Goal: Task Accomplishment & Management: Manage account settings

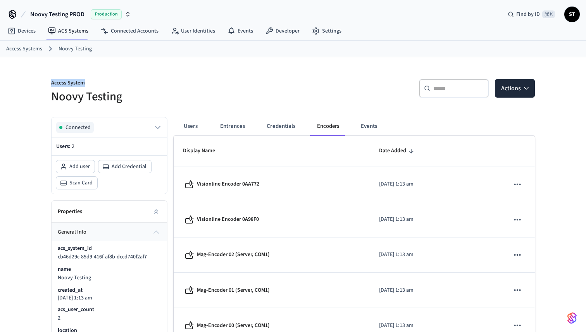
drag, startPoint x: 88, startPoint y: 81, endPoint x: 51, endPoint y: 82, distance: 36.8
click at [51, 82] on div "Access System Noovy Testing" at bounding box center [165, 87] width 247 height 35
copy p "Access System"
click at [138, 28] on link "Connected Accounts" at bounding box center [130, 31] width 70 height 14
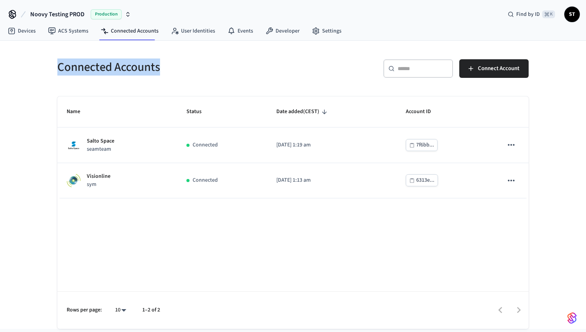
drag, startPoint x: 168, startPoint y: 66, endPoint x: 60, endPoint y: 67, distance: 107.0
click at [60, 67] on h5 "Connected Accounts" at bounding box center [172, 67] width 231 height 16
copy h5 "Connected Accounts"
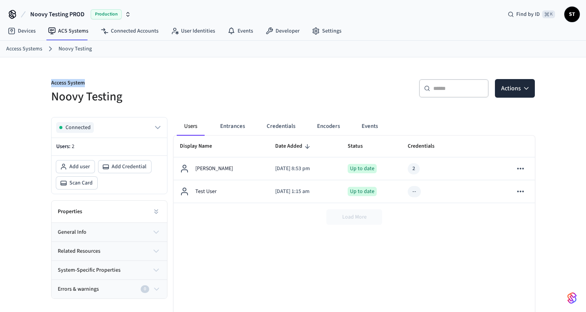
drag, startPoint x: 52, startPoint y: 83, endPoint x: 90, endPoint y: 83, distance: 38.8
click at [90, 83] on p "Access System" at bounding box center [169, 84] width 237 height 10
click at [82, 98] on h5 "Noovy Testing" at bounding box center [169, 97] width 237 height 16
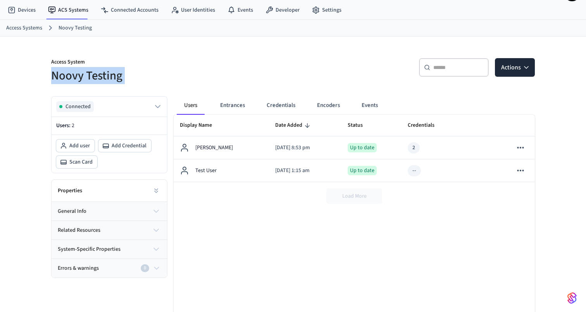
scroll to position [36, 0]
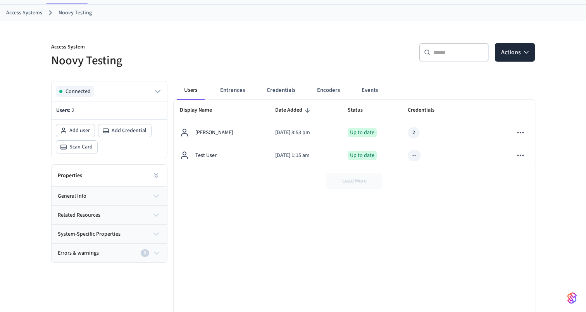
click at [52, 45] on p "Access System" at bounding box center [169, 48] width 237 height 10
click at [323, 90] on button "Encoders" at bounding box center [328, 90] width 35 height 19
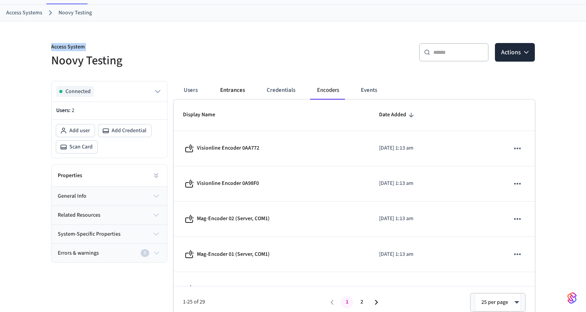
click at [231, 91] on button "Entrances" at bounding box center [232, 90] width 37 height 19
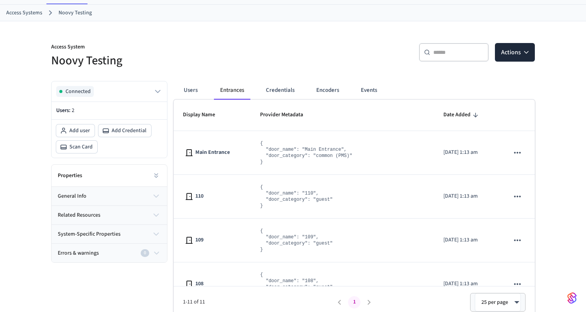
click at [181, 48] on p "Access System" at bounding box center [169, 48] width 237 height 10
drag, startPoint x: 49, startPoint y: 47, endPoint x: 96, endPoint y: 47, distance: 47.3
click at [96, 47] on div "Access System Noovy Testing" at bounding box center [165, 51] width 247 height 35
click at [154, 178] on icon at bounding box center [156, 176] width 8 height 8
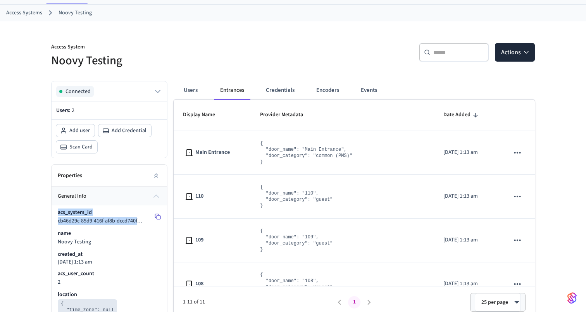
drag, startPoint x: 57, startPoint y: 212, endPoint x: 152, endPoint y: 221, distance: 95.4
click at [152, 221] on div "acs_system_id cb46d29c-85d9-416f-af8b-dccd740f2af7 name Noovy Testing created_a…" at bounding box center [110, 286] width 116 height 161
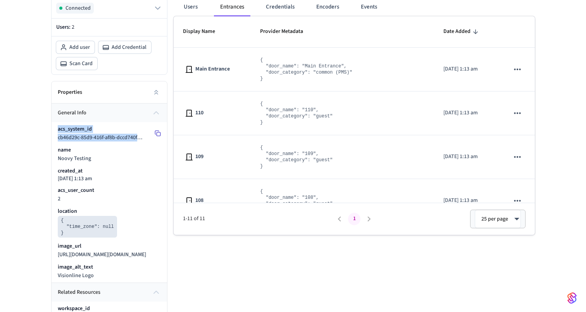
scroll to position [118, 0]
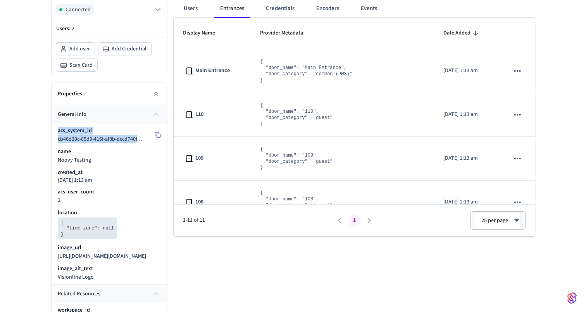
click at [71, 140] on span "cb46d29c-85d9-416f-af8b-dccd740f2af7" at bounding box center [102, 139] width 89 height 8
click at [72, 140] on span "cb46d29c-85d9-416f-af8b-dccd740f2af7" at bounding box center [102, 139] width 89 height 8
click at [64, 139] on span "cb46d29c-85d9-416f-af8b-dccd740f2af7" at bounding box center [102, 139] width 89 height 8
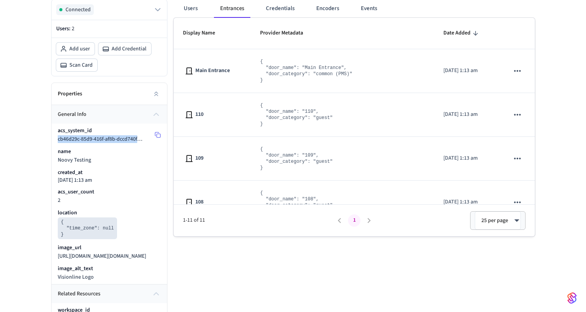
drag, startPoint x: 57, startPoint y: 138, endPoint x: 144, endPoint y: 140, distance: 86.9
click at [144, 140] on div "acs_system_id cb46d29c-85d9-416f-af8b-dccd740f2af7 name Noovy Testing created_a…" at bounding box center [110, 204] width 116 height 161
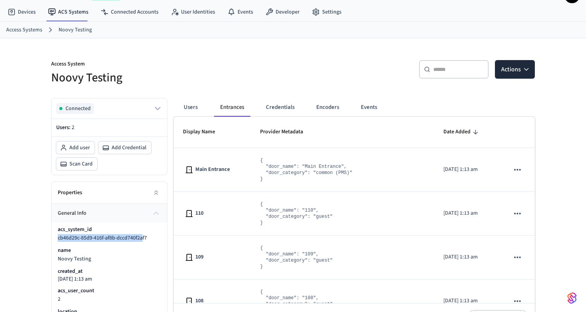
scroll to position [0, 0]
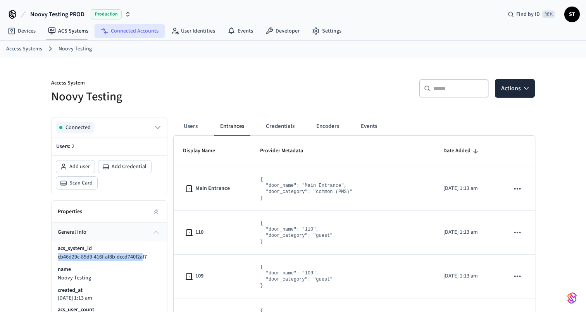
click at [123, 33] on link "Connected Accounts" at bounding box center [130, 31] width 70 height 14
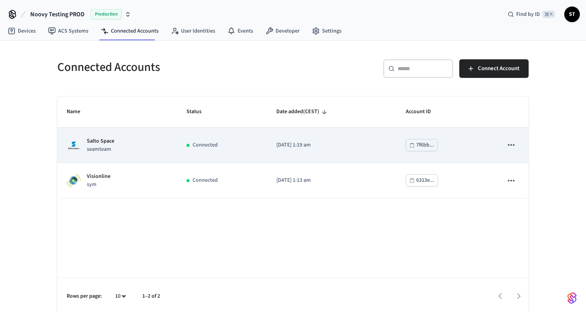
click at [155, 147] on div "Salto Space seamteam" at bounding box center [117, 145] width 101 height 16
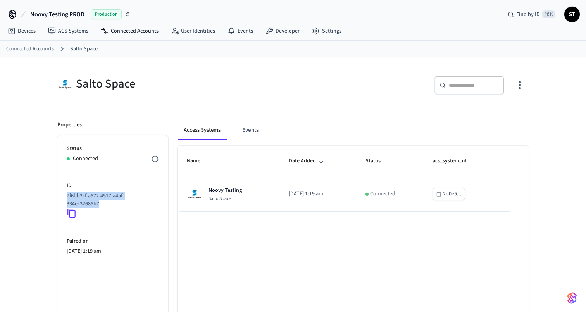
drag, startPoint x: 67, startPoint y: 194, endPoint x: 110, endPoint y: 205, distance: 44.1
click at [110, 205] on p "7f6bb2cf-a572-4517-a4af-334ec32685b7" at bounding box center [111, 200] width 89 height 16
click at [128, 32] on link "Connected Accounts" at bounding box center [130, 31] width 70 height 14
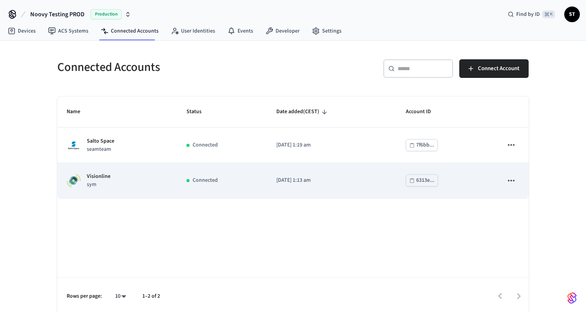
click at [226, 176] on div "Connected" at bounding box center [223, 180] width 72 height 8
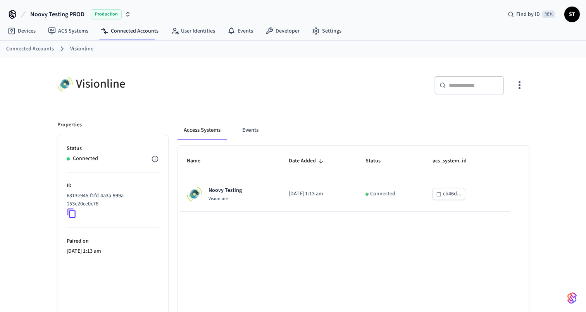
click at [45, 50] on link "Connected Accounts" at bounding box center [30, 49] width 48 height 8
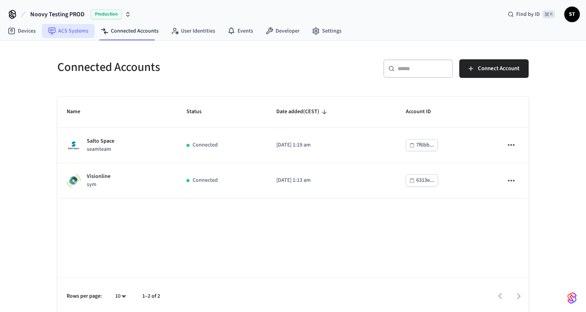
click at [67, 31] on link "ACS Systems" at bounding box center [68, 31] width 53 height 14
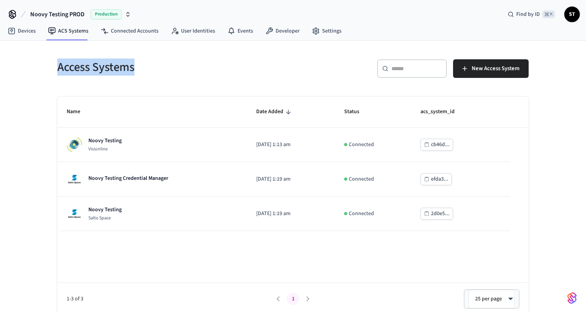
drag, startPoint x: 56, startPoint y: 71, endPoint x: 161, endPoint y: 74, distance: 104.4
click at [161, 74] on div "Access Systems" at bounding box center [168, 67] width 240 height 34
click at [130, 27] on link "Connected Accounts" at bounding box center [130, 31] width 70 height 14
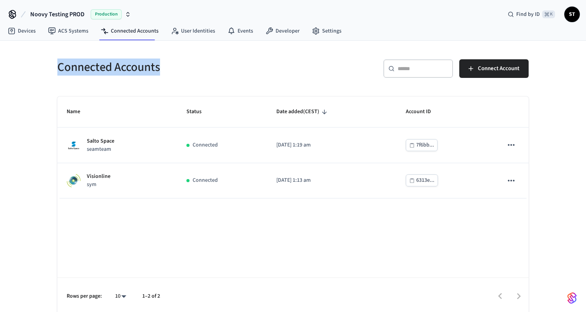
drag, startPoint x: 50, startPoint y: 63, endPoint x: 212, endPoint y: 75, distance: 162.9
click at [212, 75] on div "Connected Accounts" at bounding box center [168, 67] width 240 height 34
click at [212, 75] on h5 "Connected Accounts" at bounding box center [172, 67] width 231 height 16
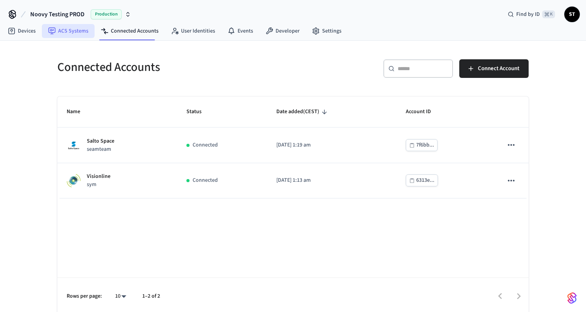
click at [64, 32] on link "ACS Systems" at bounding box center [68, 31] width 53 height 14
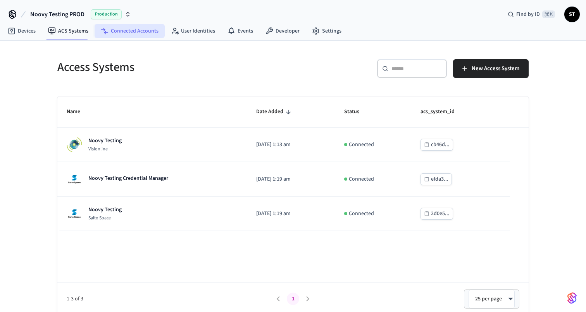
click at [123, 27] on link "Connected Accounts" at bounding box center [130, 31] width 70 height 14
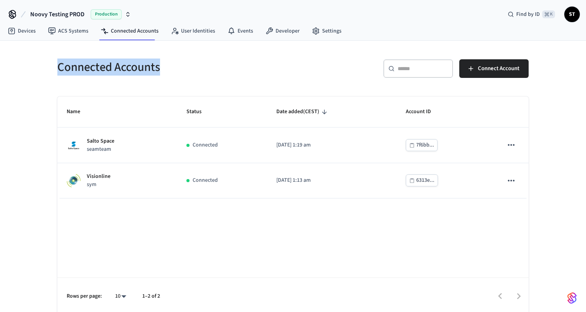
drag, startPoint x: 54, startPoint y: 66, endPoint x: 180, endPoint y: 69, distance: 126.1
click at [180, 69] on div "Connected Accounts" at bounding box center [168, 67] width 240 height 34
click at [70, 28] on link "ACS Systems" at bounding box center [68, 31] width 53 height 14
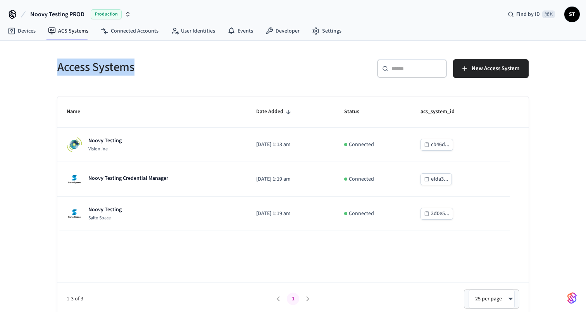
drag, startPoint x: 51, startPoint y: 58, endPoint x: 154, endPoint y: 67, distance: 102.8
click at [154, 67] on div "Access Systems" at bounding box center [168, 67] width 240 height 34
click at [154, 67] on h5 "Access Systems" at bounding box center [172, 67] width 231 height 16
click at [125, 14] on icon "button" at bounding box center [128, 14] width 6 height 6
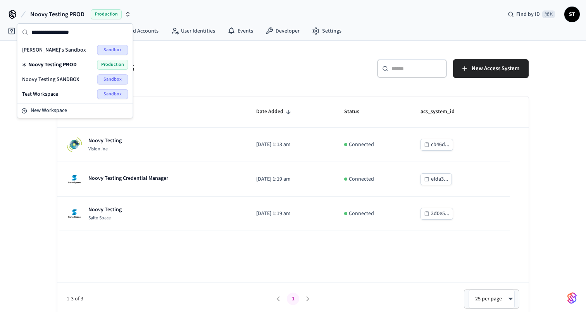
click at [47, 93] on span "Test Workspace" at bounding box center [40, 94] width 36 height 8
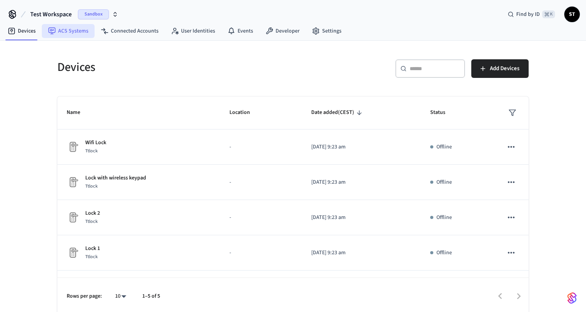
click at [70, 33] on link "ACS Systems" at bounding box center [68, 31] width 53 height 14
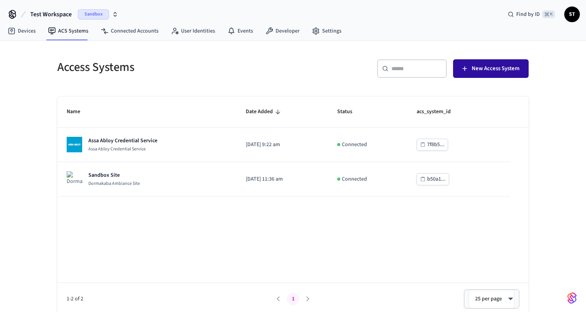
click at [485, 69] on span "New Access System" at bounding box center [496, 69] width 48 height 10
click at [180, 79] on div "Access Systems" at bounding box center [168, 67] width 240 height 34
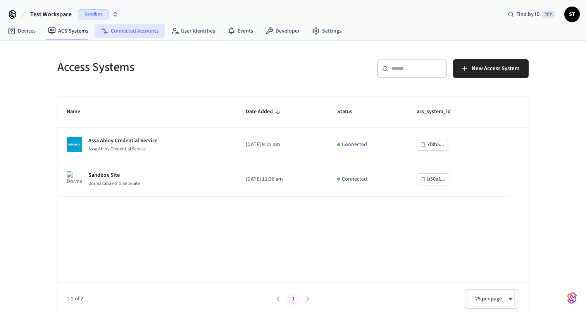
click at [133, 31] on link "Connected Accounts" at bounding box center [130, 31] width 70 height 14
click at [71, 31] on link "ACS Systems" at bounding box center [68, 31] width 53 height 14
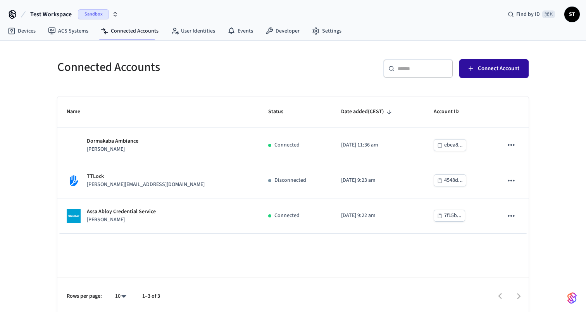
click at [494, 69] on span "Connect Account" at bounding box center [498, 69] width 41 height 10
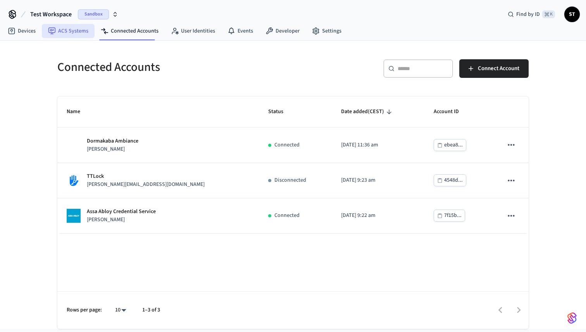
click at [71, 29] on link "ACS Systems" at bounding box center [68, 31] width 53 height 14
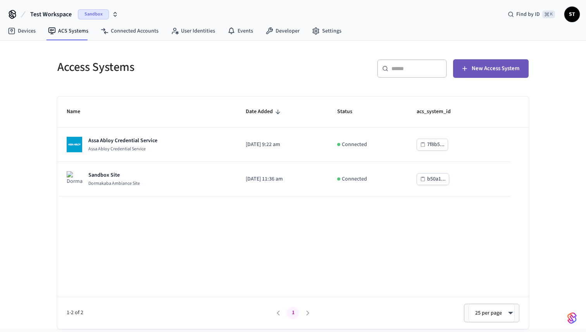
click at [503, 66] on span "New Access System" at bounding box center [496, 69] width 48 height 10
click at [126, 30] on link "Connected Accounts" at bounding box center [130, 31] width 70 height 14
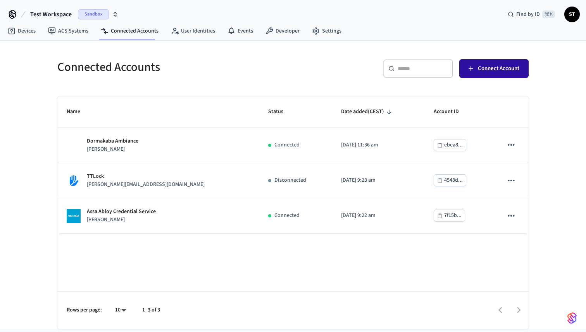
click at [479, 64] on span "Connect Account" at bounding box center [498, 69] width 41 height 10
click at [193, 71] on h5 "Connected Accounts" at bounding box center [172, 67] width 231 height 16
click at [72, 32] on link "ACS Systems" at bounding box center [68, 31] width 53 height 14
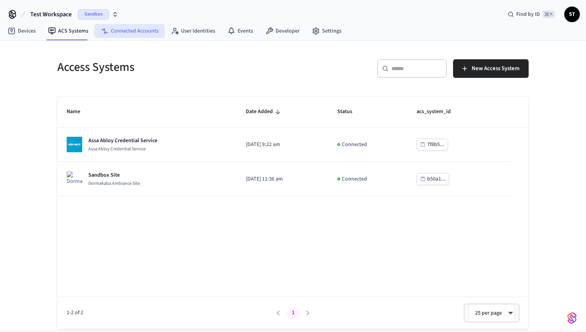
click at [131, 31] on link "Connected Accounts" at bounding box center [130, 31] width 70 height 14
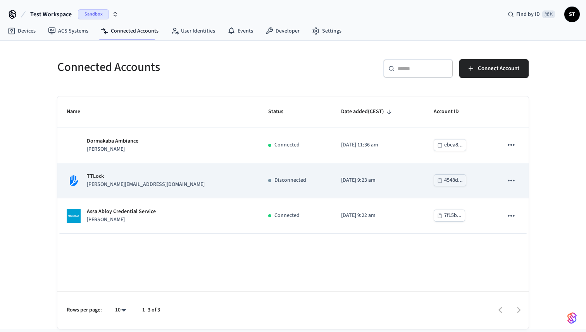
click at [194, 181] on div "TTLock [PERSON_NAME][EMAIL_ADDRESS][DOMAIN_NAME]" at bounding box center [158, 181] width 183 height 16
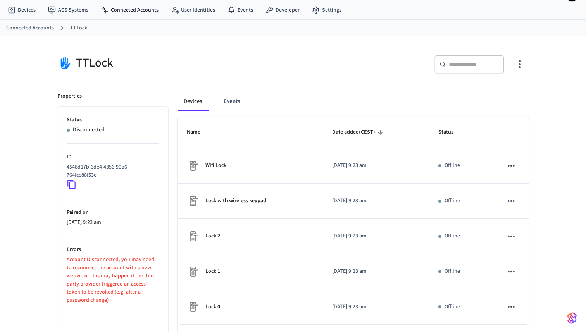
scroll to position [52, 0]
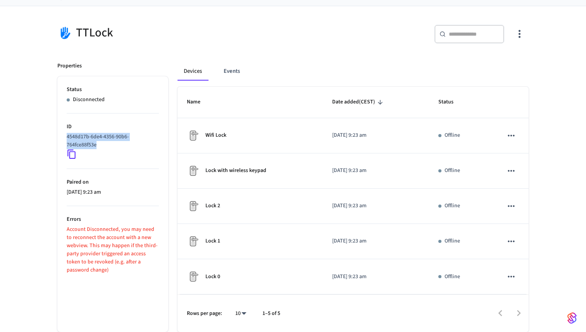
drag, startPoint x: 103, startPoint y: 143, endPoint x: 61, endPoint y: 139, distance: 42.1
click at [61, 139] on ul "Status Disconnected ID 4548d17b-6de4-4356-90b6-764fce88f53e Paired on [DATE] 9:…" at bounding box center [112, 204] width 111 height 256
click at [165, 49] on div "TTLock ​ ​ Properties Status Disconnected ID 4548d17b-6de4-4356-90b6-764fce88f5…" at bounding box center [293, 174] width 484 height 317
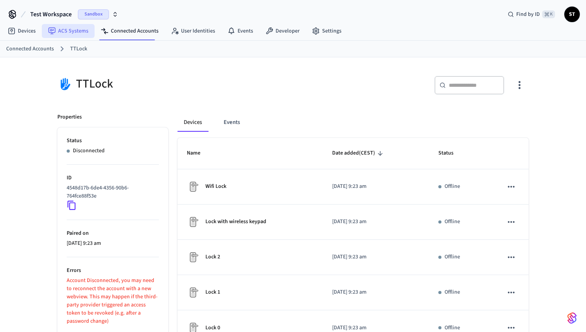
click at [66, 28] on link "ACS Systems" at bounding box center [68, 31] width 53 height 14
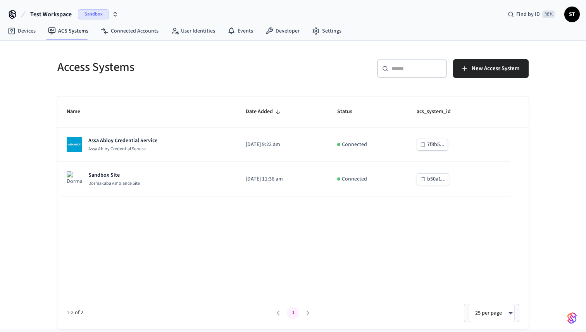
click at [70, 14] on span "Test Workspace" at bounding box center [50, 14] width 41 height 9
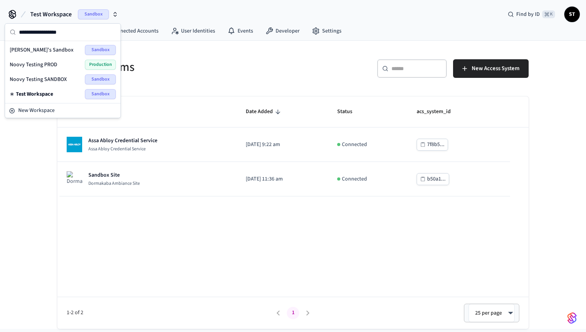
click at [54, 64] on span "Noovy Testing PROD" at bounding box center [34, 65] width 48 height 8
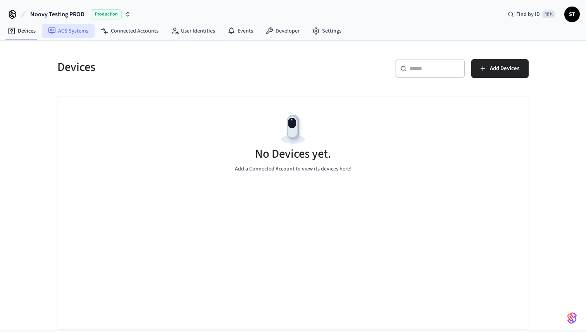
click at [75, 29] on link "ACS Systems" at bounding box center [68, 31] width 53 height 14
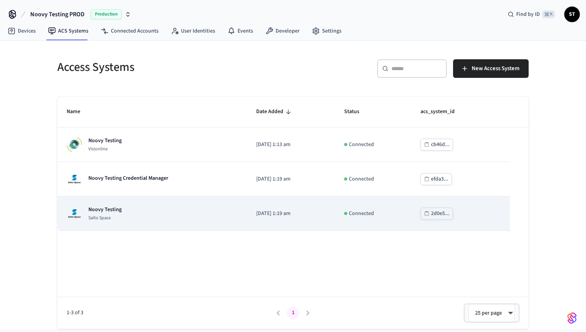
click at [174, 213] on div "Noovy Testing Salto Space" at bounding box center [152, 214] width 171 height 16
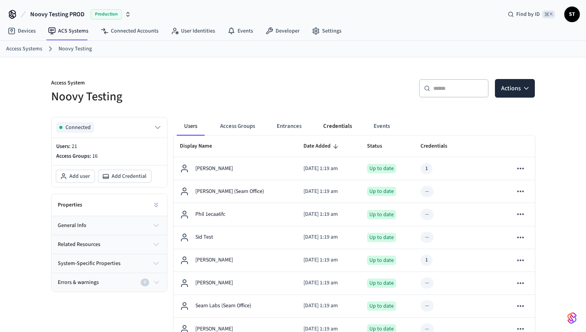
click at [339, 123] on button "Credentials" at bounding box center [337, 126] width 41 height 19
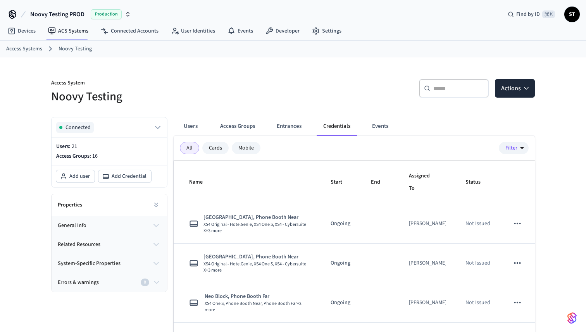
click at [27, 48] on link "Access Systems" at bounding box center [24, 49] width 36 height 8
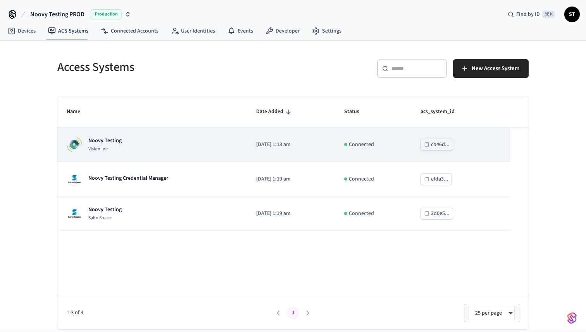
click at [138, 147] on div "Noovy Testing Visionline" at bounding box center [152, 145] width 171 height 16
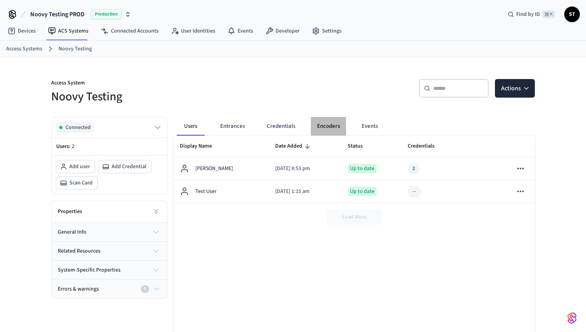
click at [335, 127] on button "Encoders" at bounding box center [328, 126] width 35 height 19
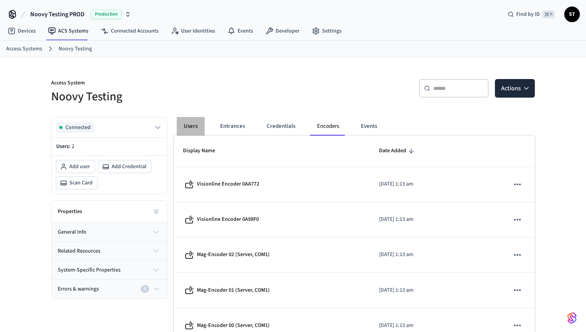
click at [191, 124] on button "Users" at bounding box center [191, 126] width 28 height 19
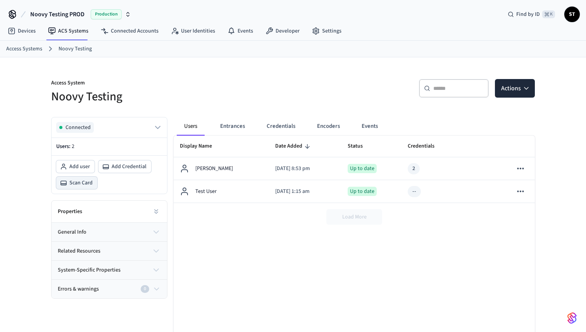
click at [76, 185] on span "Scan Card" at bounding box center [80, 183] width 23 height 8
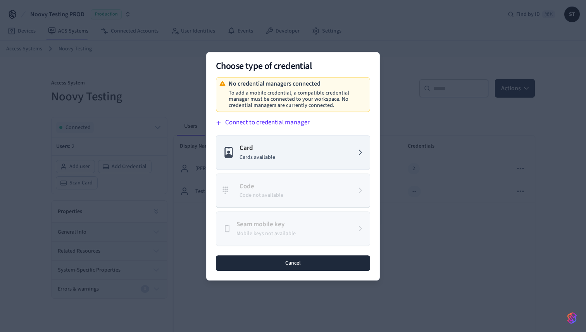
click at [287, 269] on button "Cancel" at bounding box center [293, 263] width 154 height 16
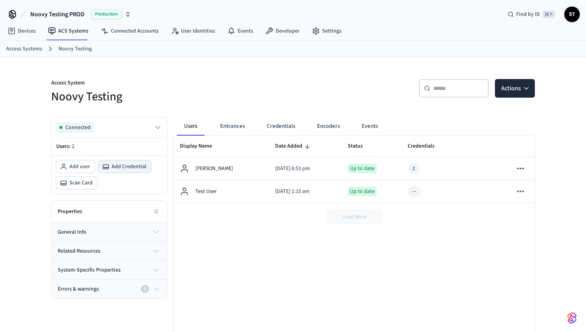
click at [125, 169] on span "Add Credential" at bounding box center [129, 167] width 35 height 8
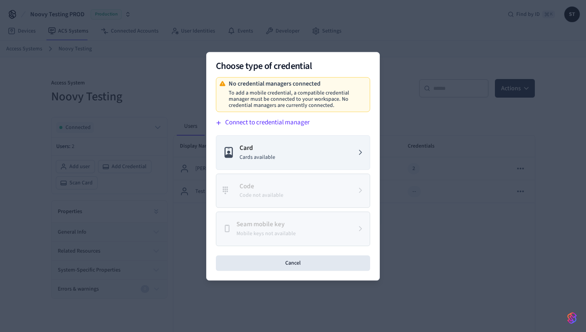
click at [405, 57] on div at bounding box center [293, 166] width 586 height 332
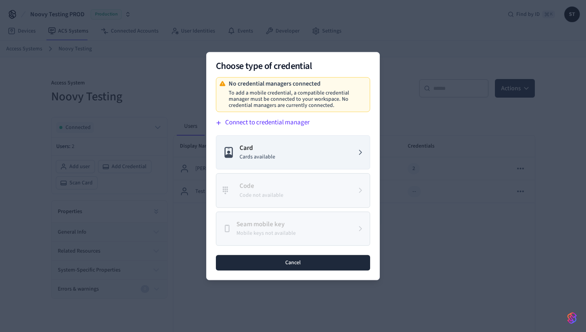
click at [254, 264] on button "Cancel" at bounding box center [293, 263] width 154 height 16
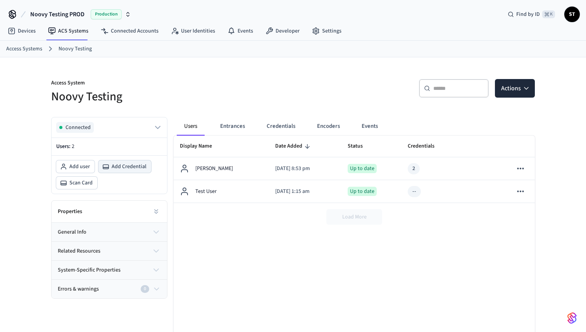
click at [126, 164] on span "Add Credential" at bounding box center [129, 167] width 35 height 8
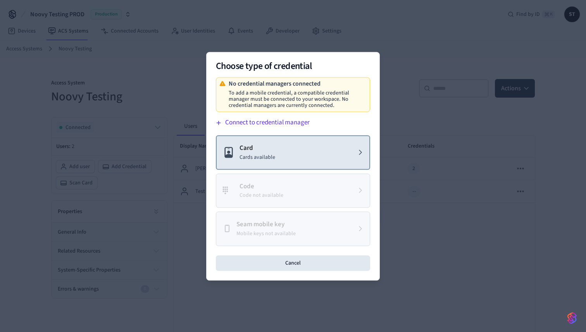
click at [287, 155] on button "Card Cards available" at bounding box center [293, 152] width 154 height 35
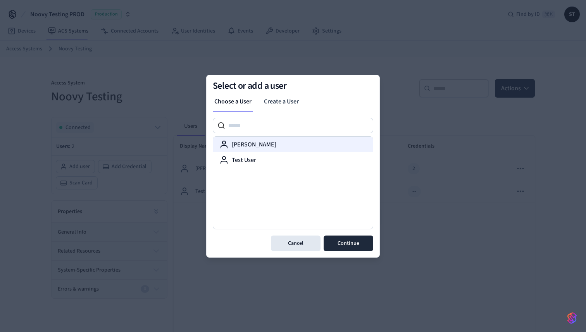
click at [271, 150] on div "[PERSON_NAME]" at bounding box center [293, 145] width 160 height 16
click at [282, 104] on link "Create a User" at bounding box center [281, 102] width 47 height 16
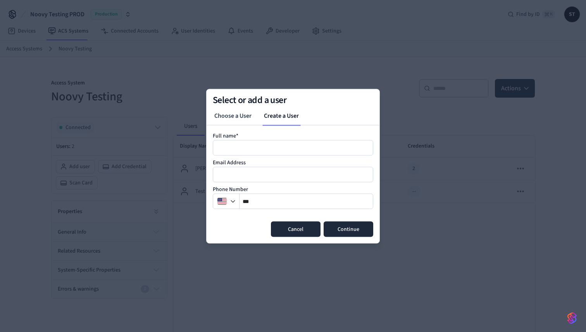
click at [297, 228] on button "Cancel" at bounding box center [296, 229] width 50 height 16
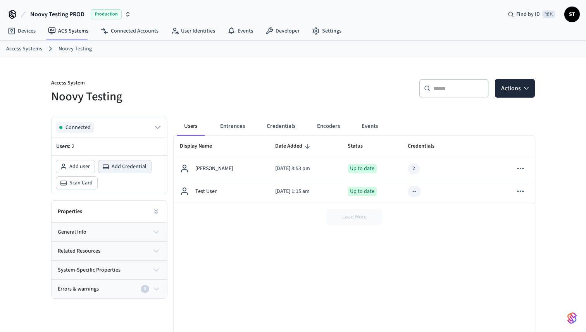
click at [119, 166] on span "Add Credential" at bounding box center [129, 167] width 35 height 8
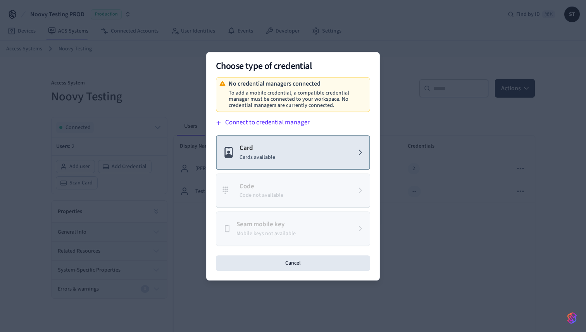
click at [266, 153] on p "Cards available" at bounding box center [258, 157] width 36 height 8
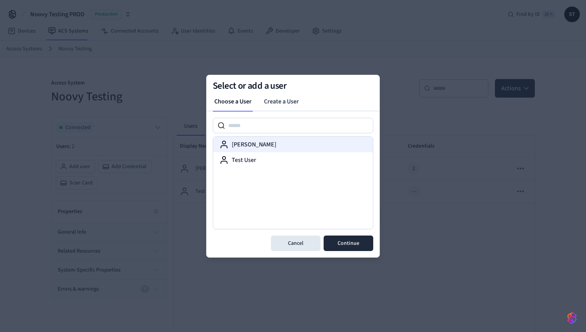
click at [262, 143] on div "[PERSON_NAME]" at bounding box center [292, 144] width 147 height 9
click at [344, 240] on button "Continue" at bounding box center [349, 244] width 50 height 16
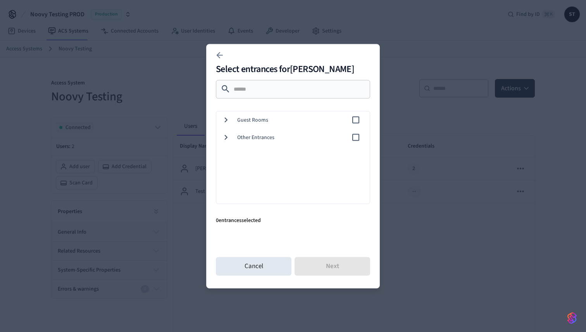
click at [223, 118] on icon at bounding box center [226, 120] width 10 height 10
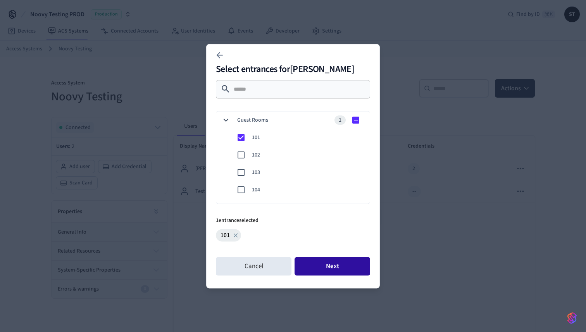
click at [316, 261] on button "Next" at bounding box center [333, 266] width 76 height 19
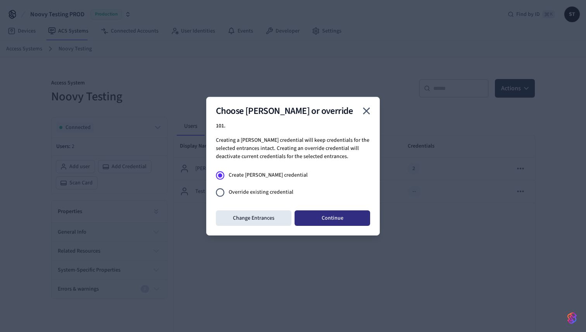
click at [333, 221] on button "Continue" at bounding box center [333, 219] width 76 height 16
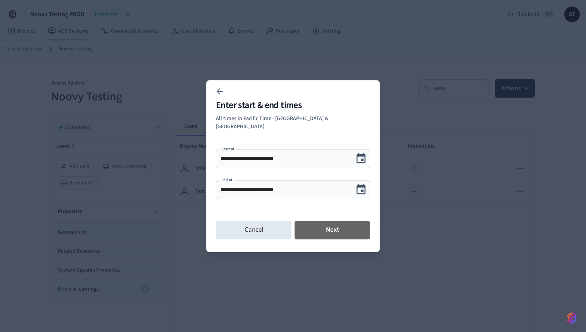
click at [333, 221] on button "Next" at bounding box center [333, 230] width 76 height 19
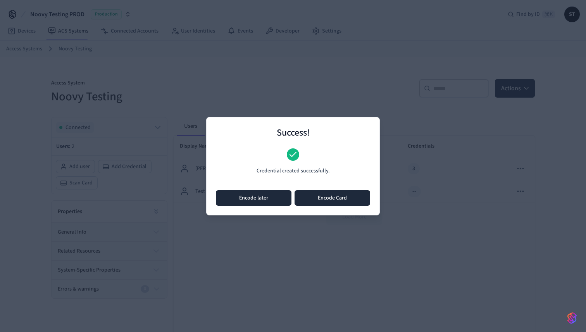
click at [248, 199] on button "Encode later" at bounding box center [254, 198] width 76 height 16
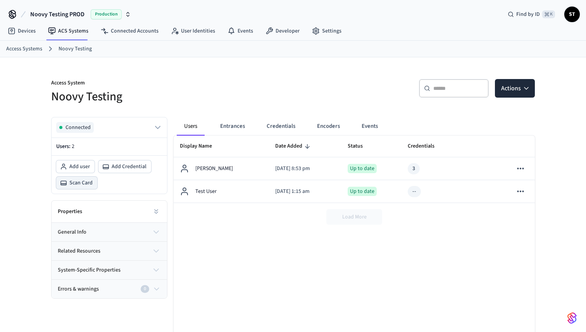
click at [79, 183] on span "Scan Card" at bounding box center [80, 183] width 23 height 8
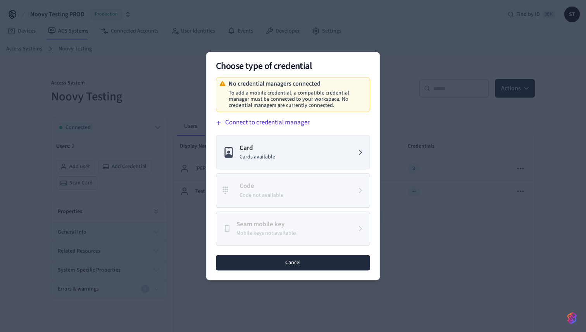
click at [288, 264] on button "Cancel" at bounding box center [293, 263] width 154 height 16
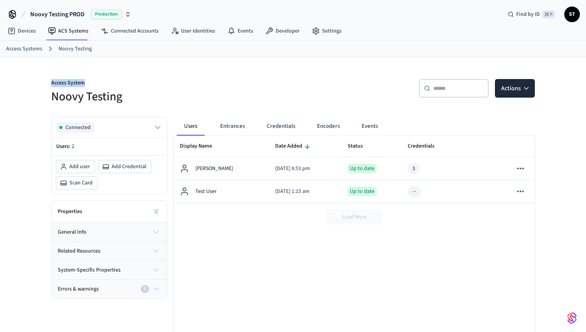
drag, startPoint x: 50, startPoint y: 83, endPoint x: 104, endPoint y: 85, distance: 53.5
click at [104, 85] on div "Access System Noovy Testing" at bounding box center [165, 87] width 247 height 35
click at [233, 125] on button "Entrances" at bounding box center [232, 126] width 37 height 19
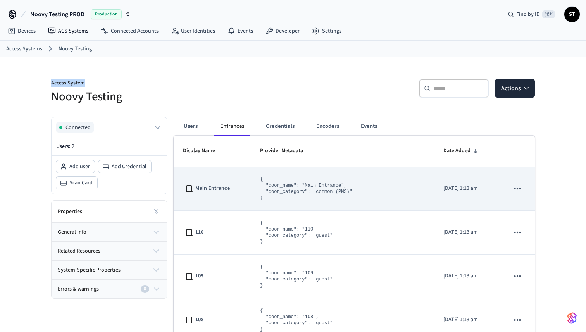
click at [520, 190] on icon "sticky table" at bounding box center [518, 189] width 10 height 10
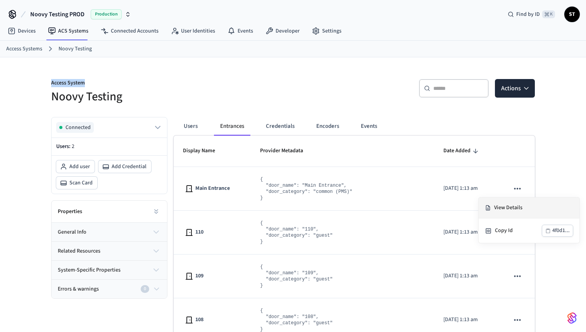
click at [515, 207] on li "View Details" at bounding box center [529, 208] width 101 height 21
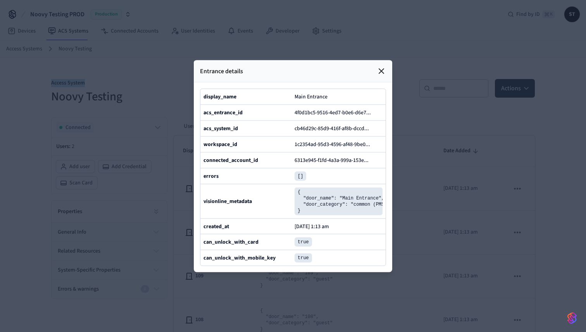
scroll to position [36, 0]
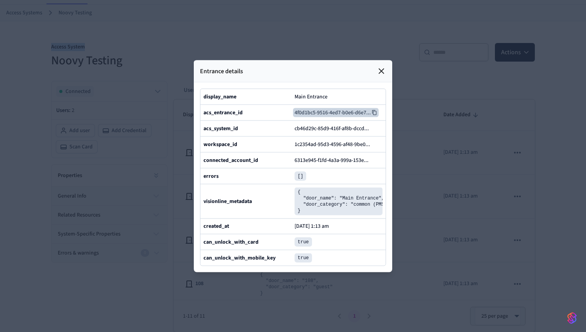
click at [376, 111] on icon at bounding box center [374, 112] width 5 height 5
click at [381, 71] on icon at bounding box center [381, 71] width 5 height 5
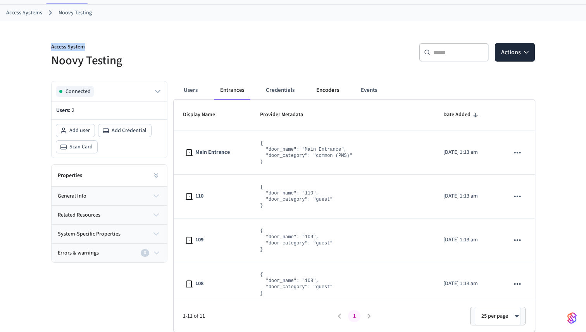
click at [328, 89] on button "Encoders" at bounding box center [327, 90] width 35 height 19
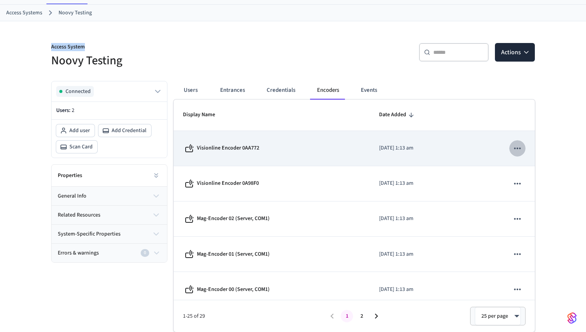
click at [518, 149] on icon "sticky table" at bounding box center [518, 148] width 10 height 10
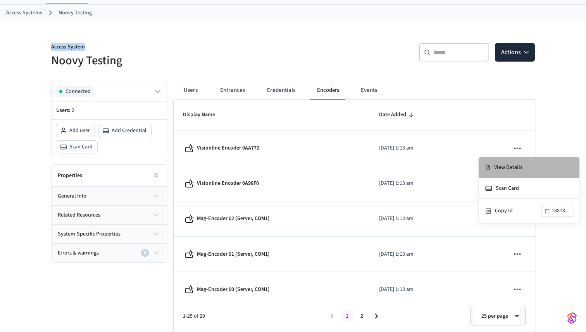
click at [513, 166] on li "View Details" at bounding box center [529, 167] width 101 height 21
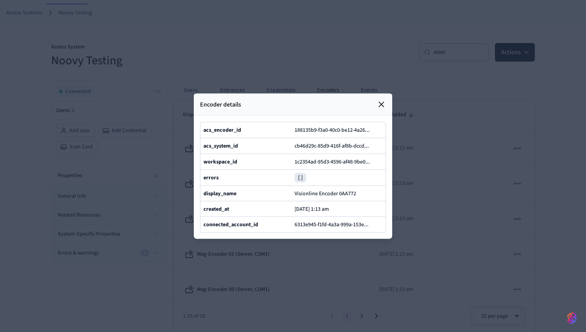
click at [212, 130] on b "acs_encoder_id" at bounding box center [223, 130] width 38 height 8
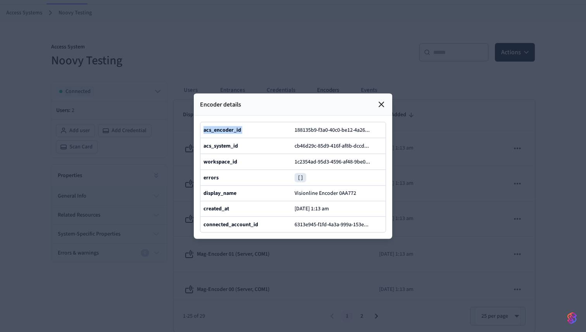
click at [212, 130] on b "acs_encoder_id" at bounding box center [223, 130] width 38 height 8
click at [312, 131] on button "188135b9-f3a0-40c0-be12-4a26 ..." at bounding box center [335, 129] width 85 height 9
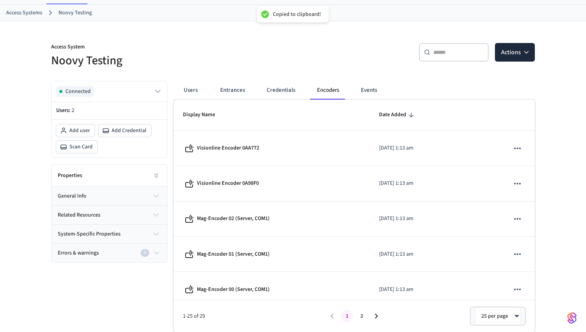
click at [397, 74] on div "Access System Noovy Testing ​ ​ Actions Connected Users: 2 Add user Add Credent…" at bounding box center [293, 176] width 496 height 311
click at [319, 55] on div "​ ​ Actions" at bounding box center [416, 55] width 237 height 25
click at [369, 90] on button "Events" at bounding box center [369, 90] width 29 height 19
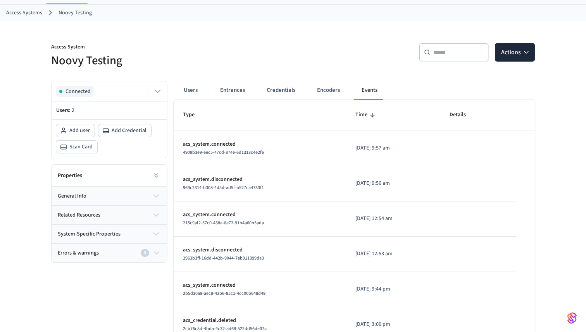
scroll to position [0, 0]
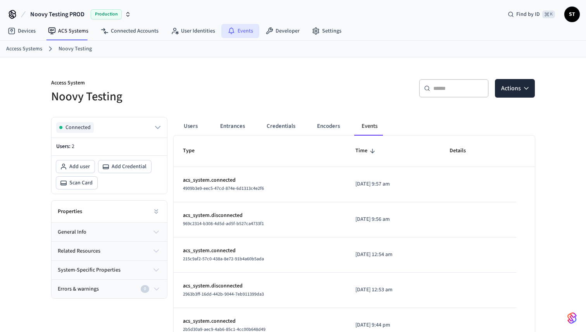
click at [240, 33] on link "Events" at bounding box center [240, 31] width 38 height 14
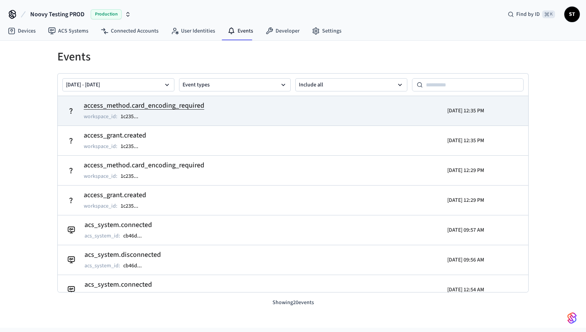
click at [145, 106] on h2 "access_method.card_encoding_required" at bounding box center [144, 105] width 121 height 11
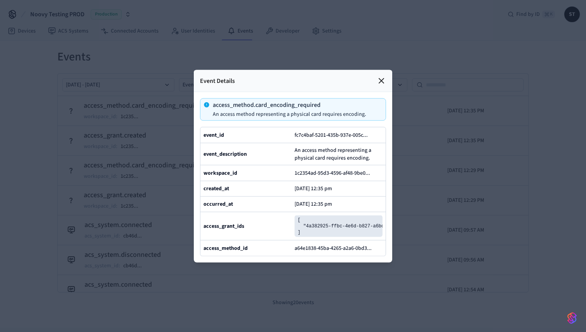
click at [384, 80] on icon at bounding box center [381, 80] width 9 height 9
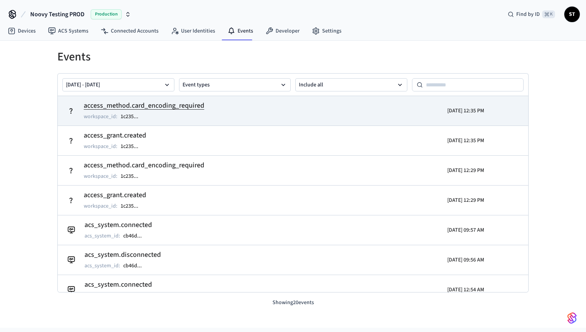
click at [154, 105] on h2 "access_method.card_encoding_required" at bounding box center [144, 105] width 121 height 11
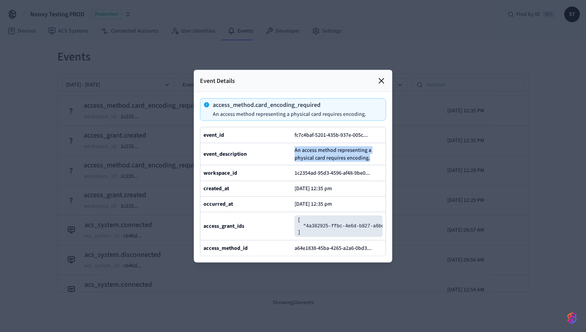
drag, startPoint x: 293, startPoint y: 149, endPoint x: 373, endPoint y: 162, distance: 81.3
click at [373, 162] on div "event_description An access method representing a physical card requires encodi…" at bounding box center [292, 154] width 185 height 22
click at [381, 78] on icon at bounding box center [381, 80] width 9 height 9
